Goal: Navigation & Orientation: Go to known website

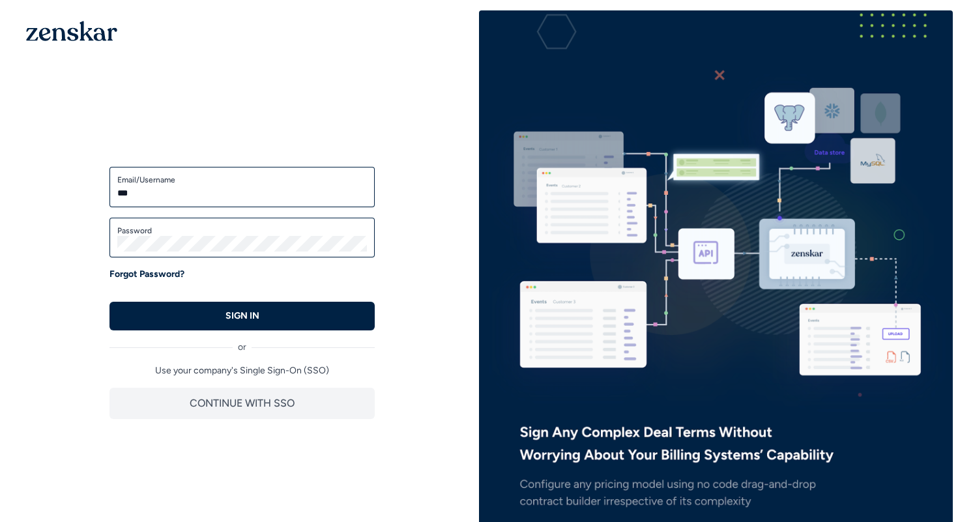
type input "**********"
click at [110, 302] on button "SIGN IN" at bounding box center [242, 316] width 265 height 29
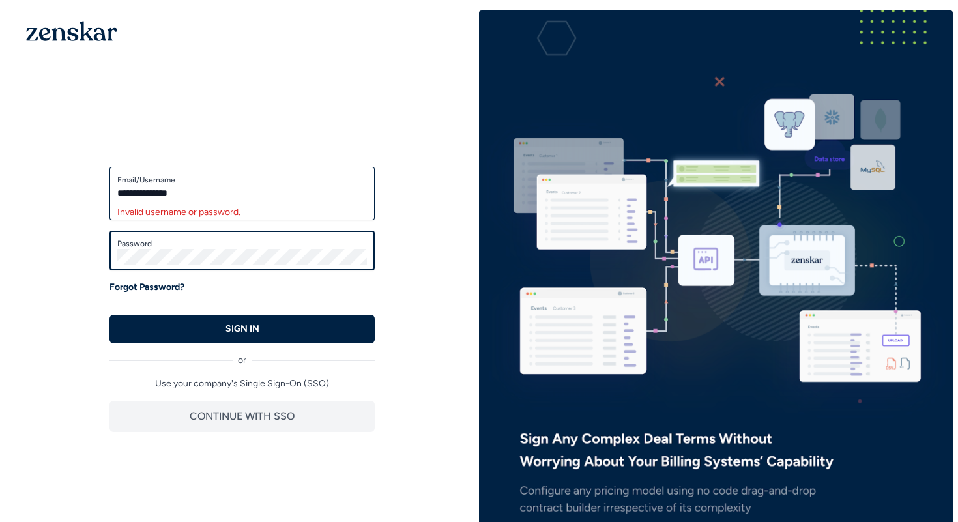
click at [110, 315] on button "SIGN IN" at bounding box center [242, 329] width 265 height 29
